Goal: Transaction & Acquisition: Book appointment/travel/reservation

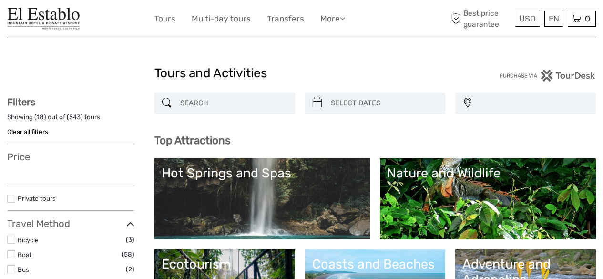
select select
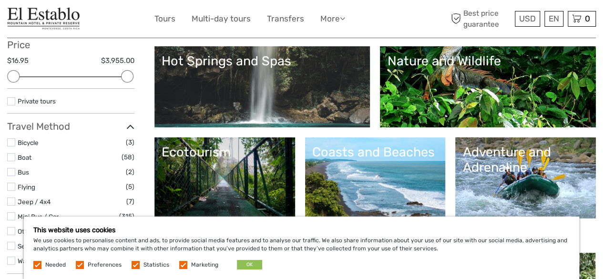
scroll to position [98, 0]
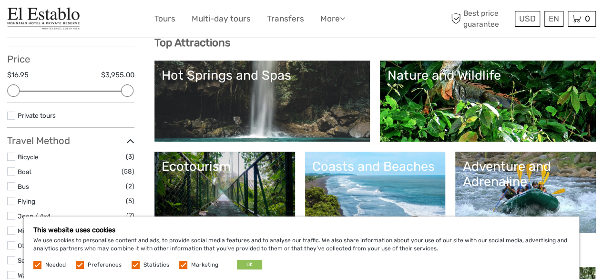
click at [350, 83] on link "Hot Springs and Spas" at bounding box center [263, 101] width 202 height 67
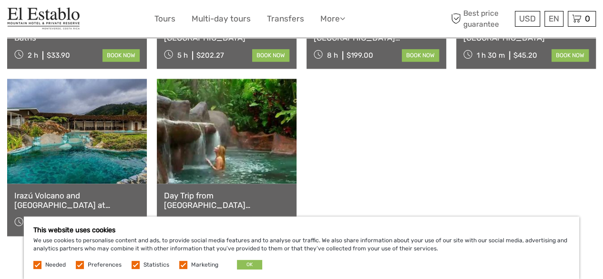
scroll to position [666, 0]
